Goal: Download file/media

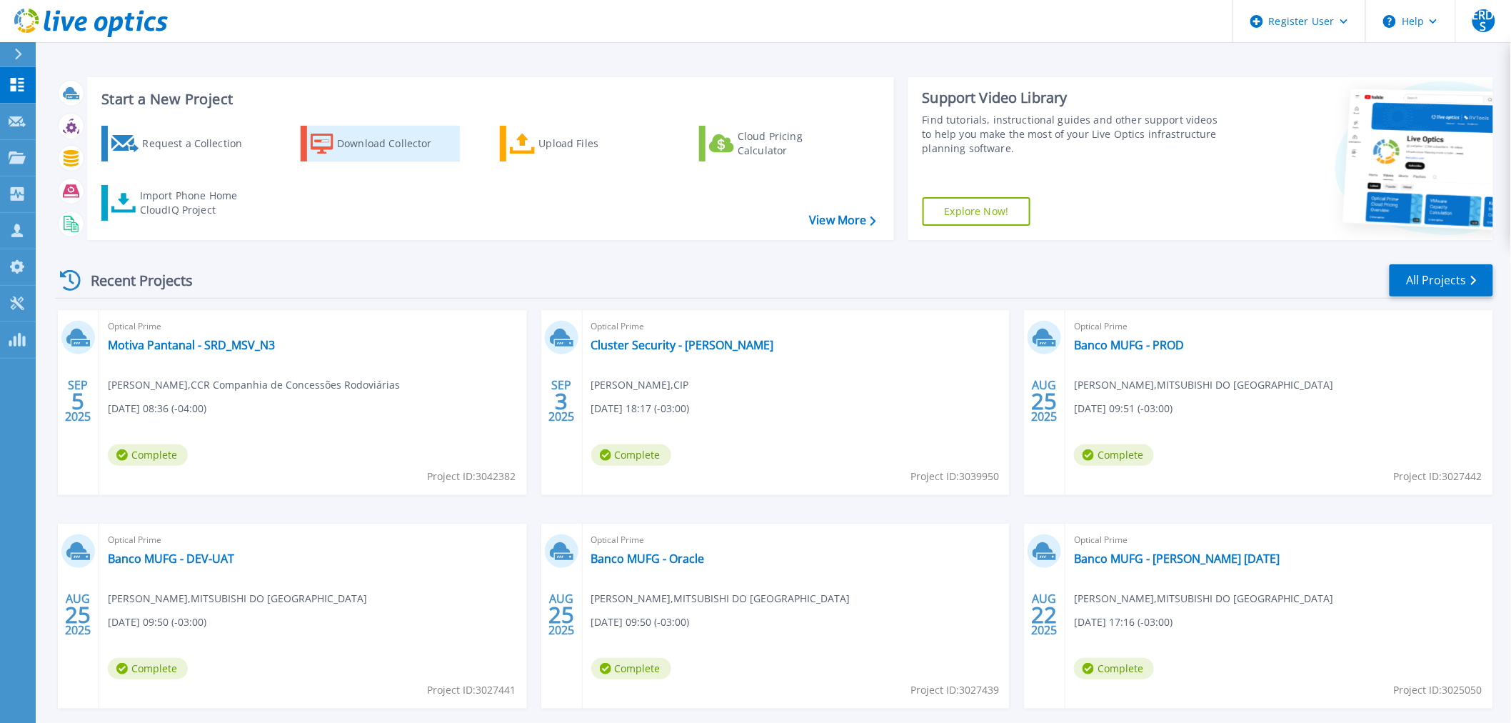
click at [370, 141] on div "Download Collector" at bounding box center [394, 143] width 114 height 29
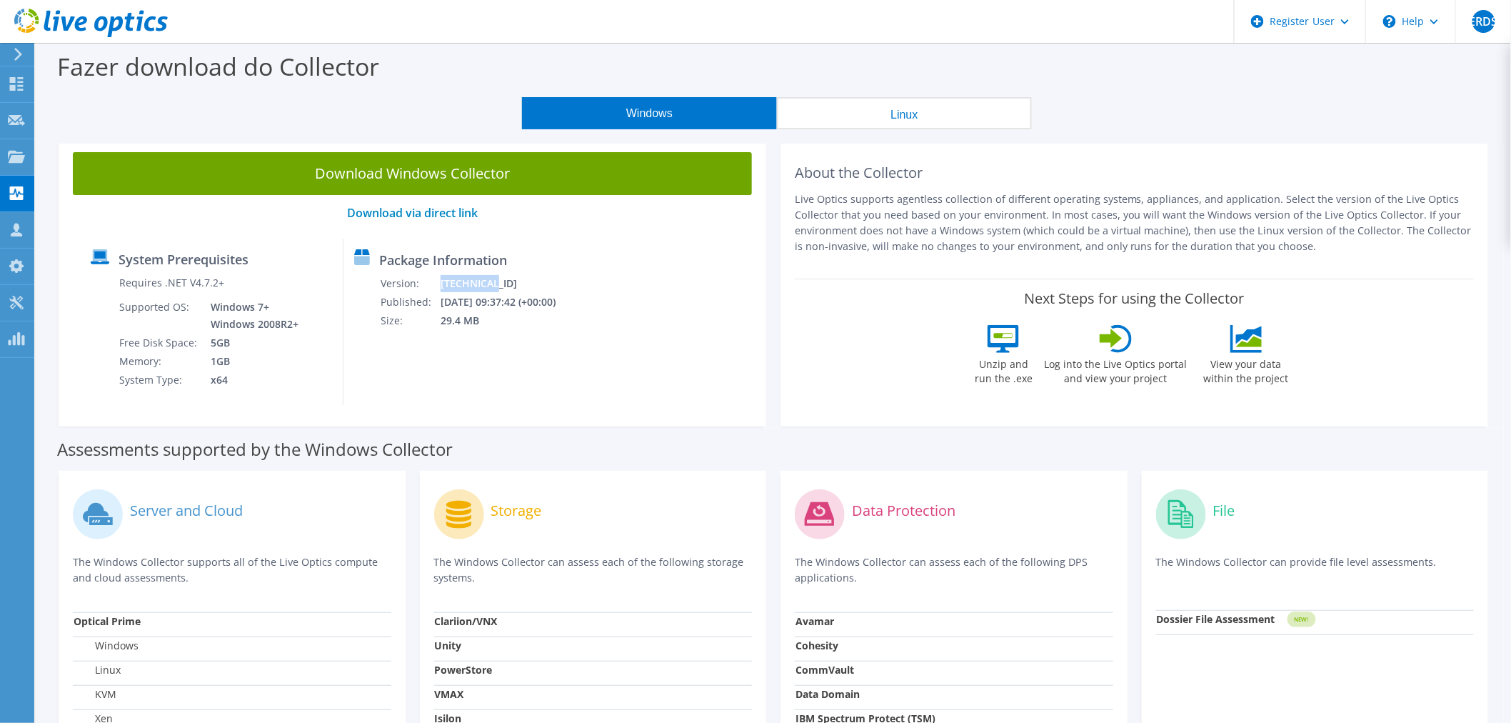
drag, startPoint x: 514, startPoint y: 281, endPoint x: 461, endPoint y: 283, distance: 52.9
click at [461, 283] on td "[TECHNICAL_ID]" at bounding box center [507, 283] width 134 height 19
copy td "[TECHNICAL_ID]"
